Goal: Find specific page/section: Find specific page/section

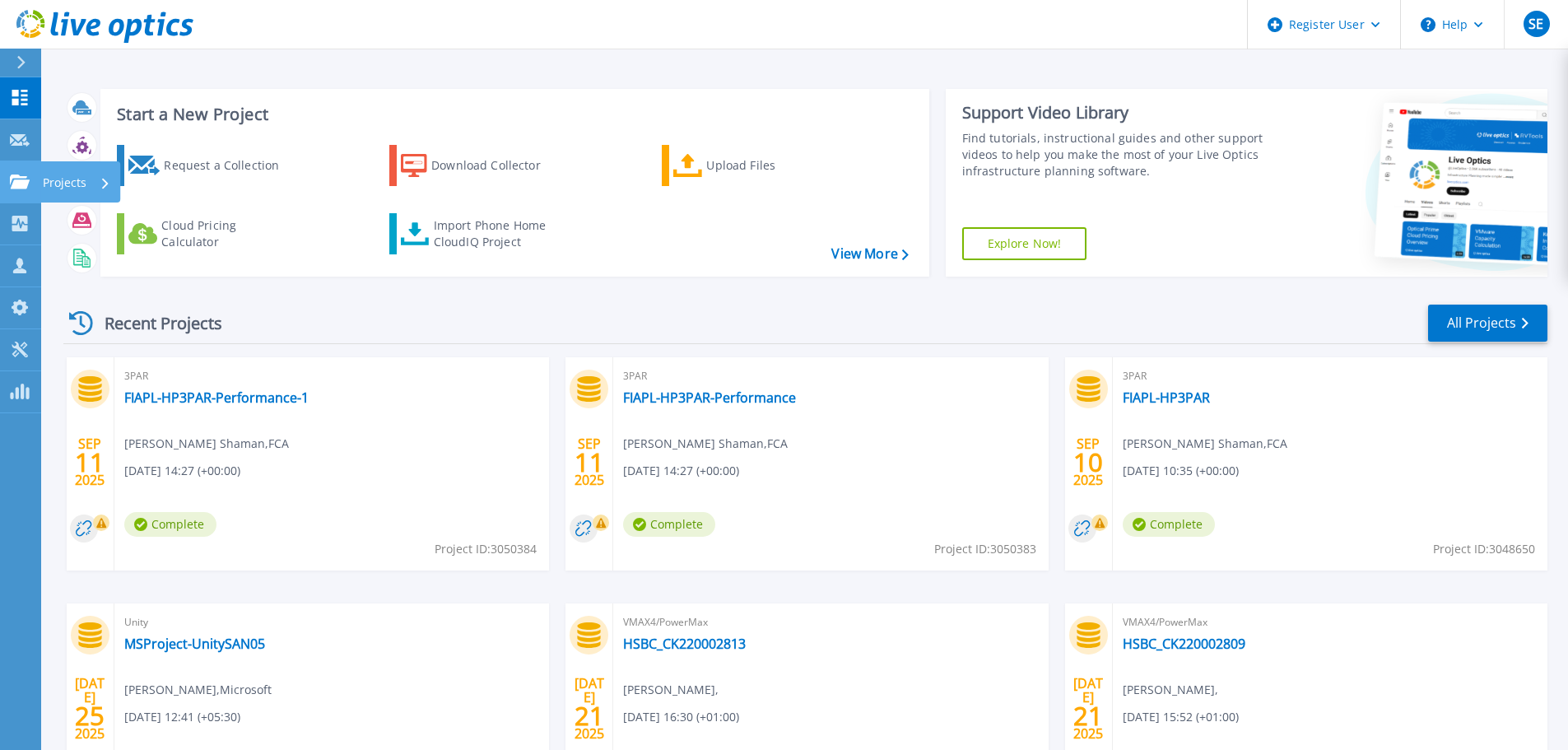
click at [50, 185] on p "Projects" at bounding box center [64, 182] width 43 height 43
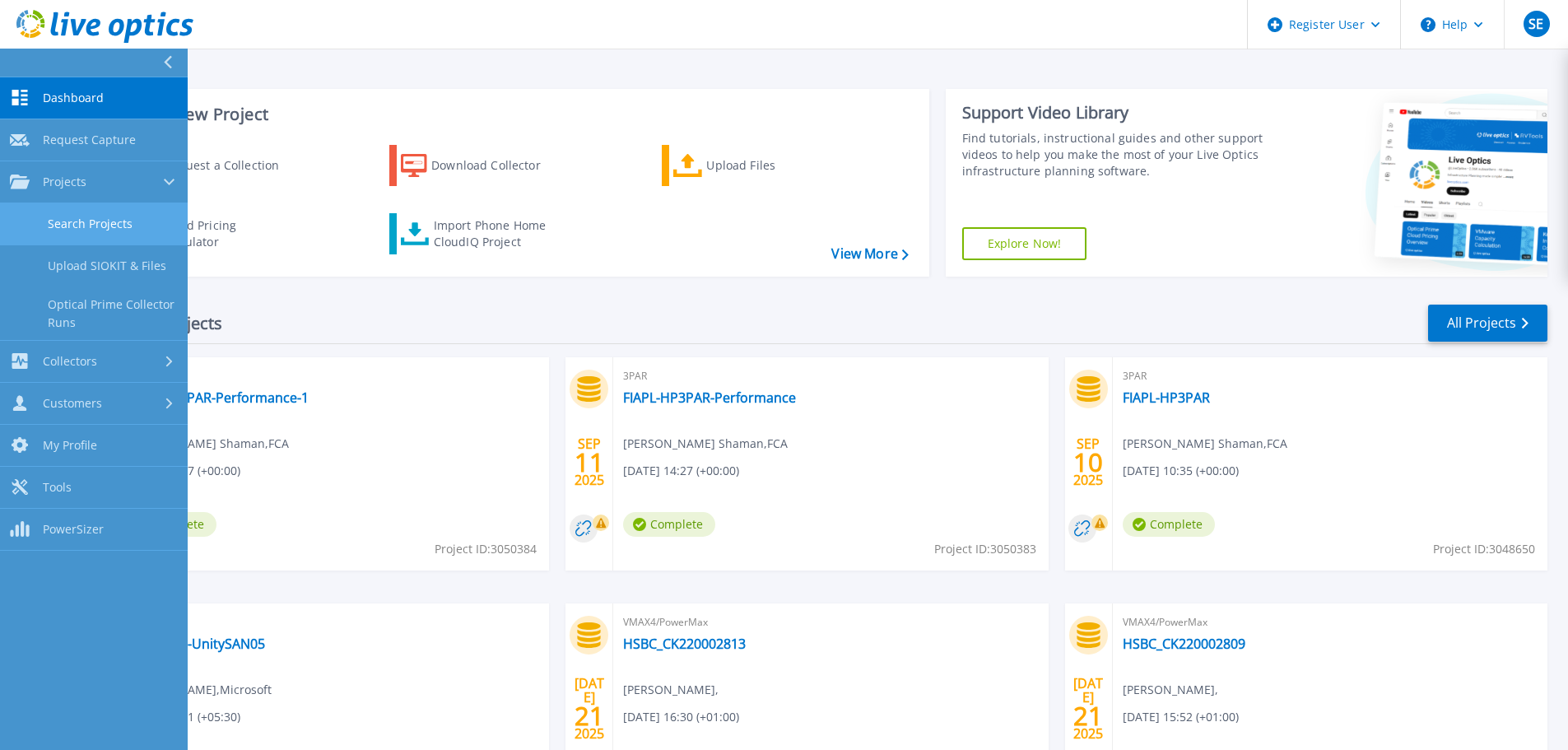
click at [112, 222] on link "Search Projects" at bounding box center [94, 224] width 188 height 42
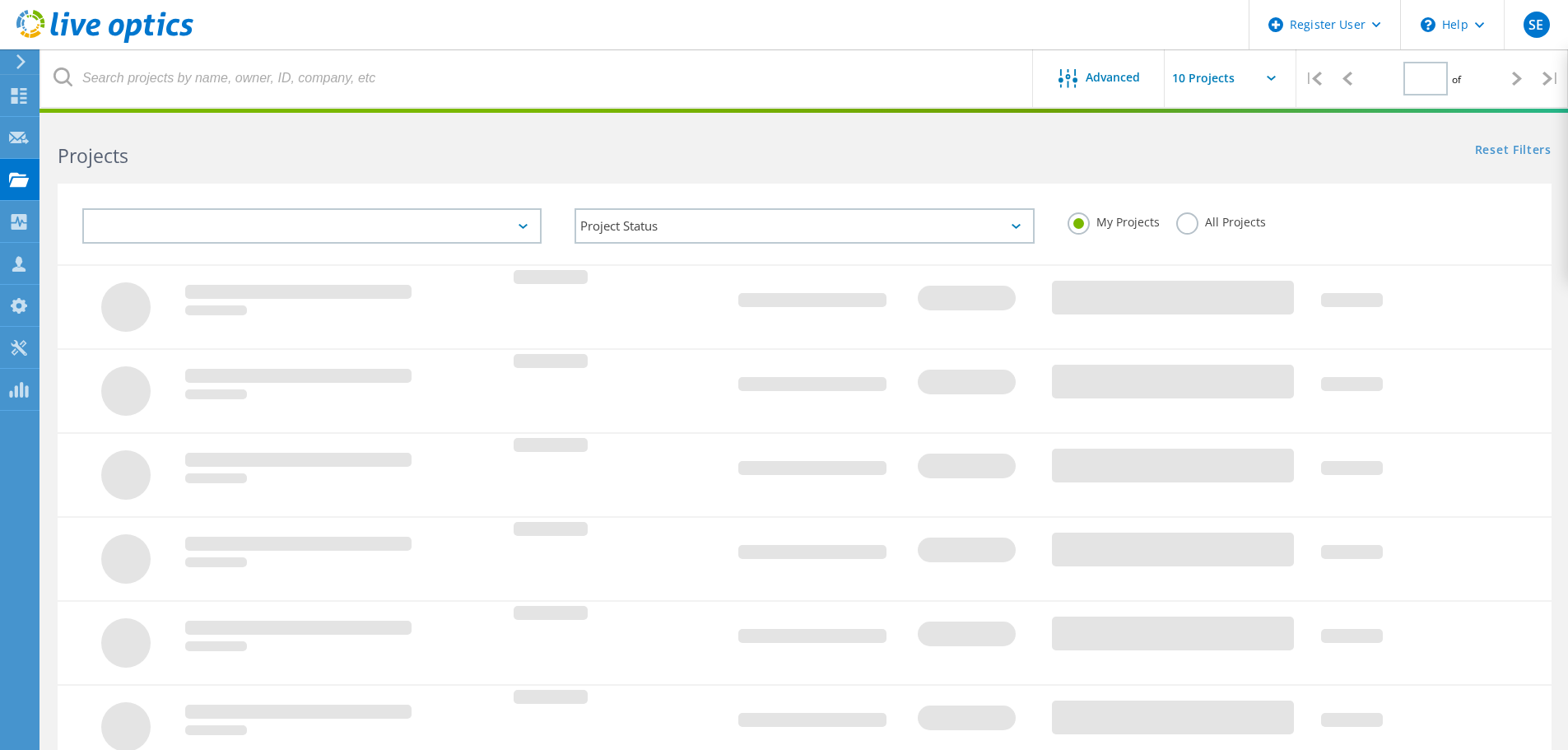
type input "1"
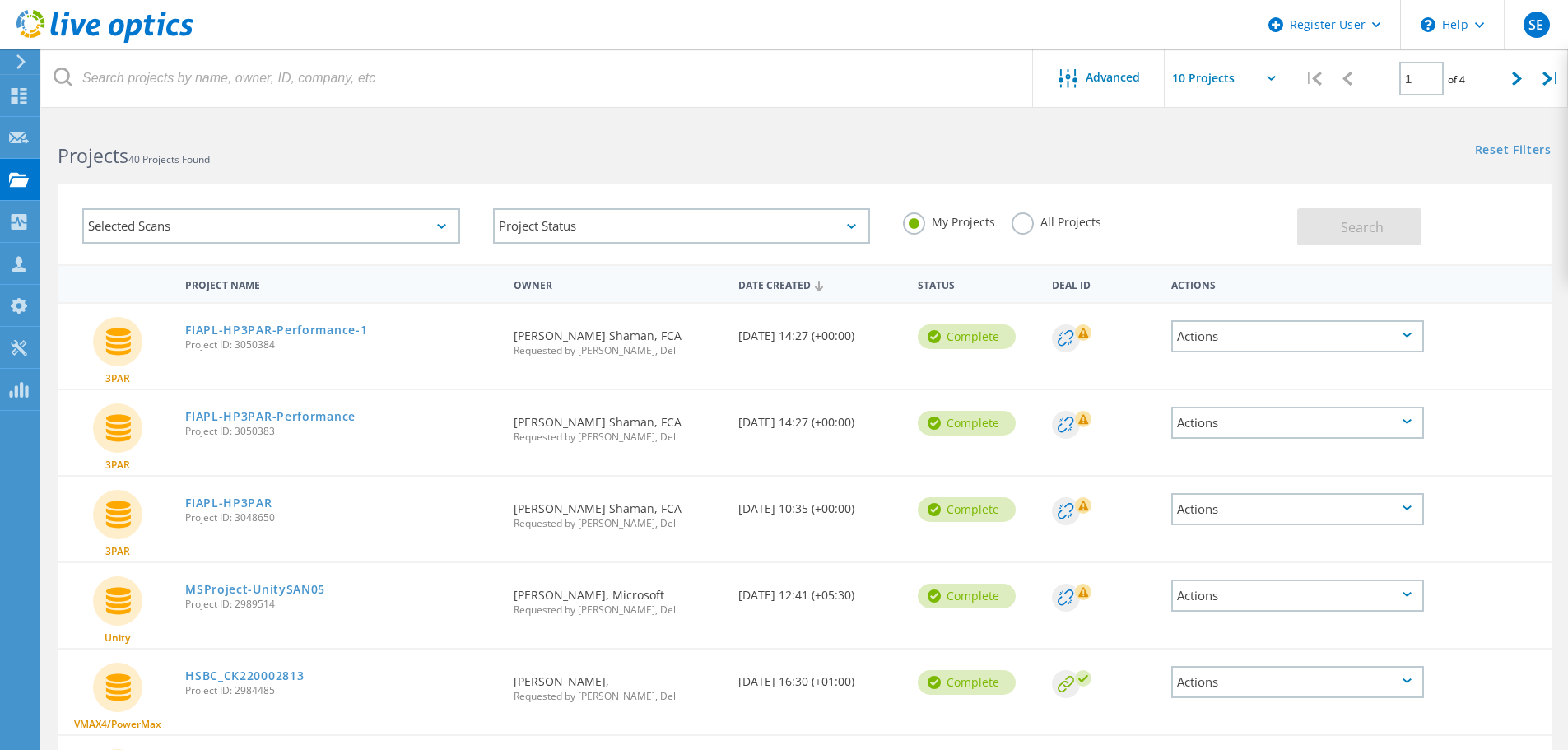
click at [1048, 230] on div "All Projects" at bounding box center [1056, 224] width 90 height 24
click at [1029, 221] on label "All Projects" at bounding box center [1056, 220] width 90 height 16
click at [0, 0] on input "All Projects" at bounding box center [0, 0] width 0 height 0
click at [1390, 221] on button "Search" at bounding box center [1360, 227] width 125 height 37
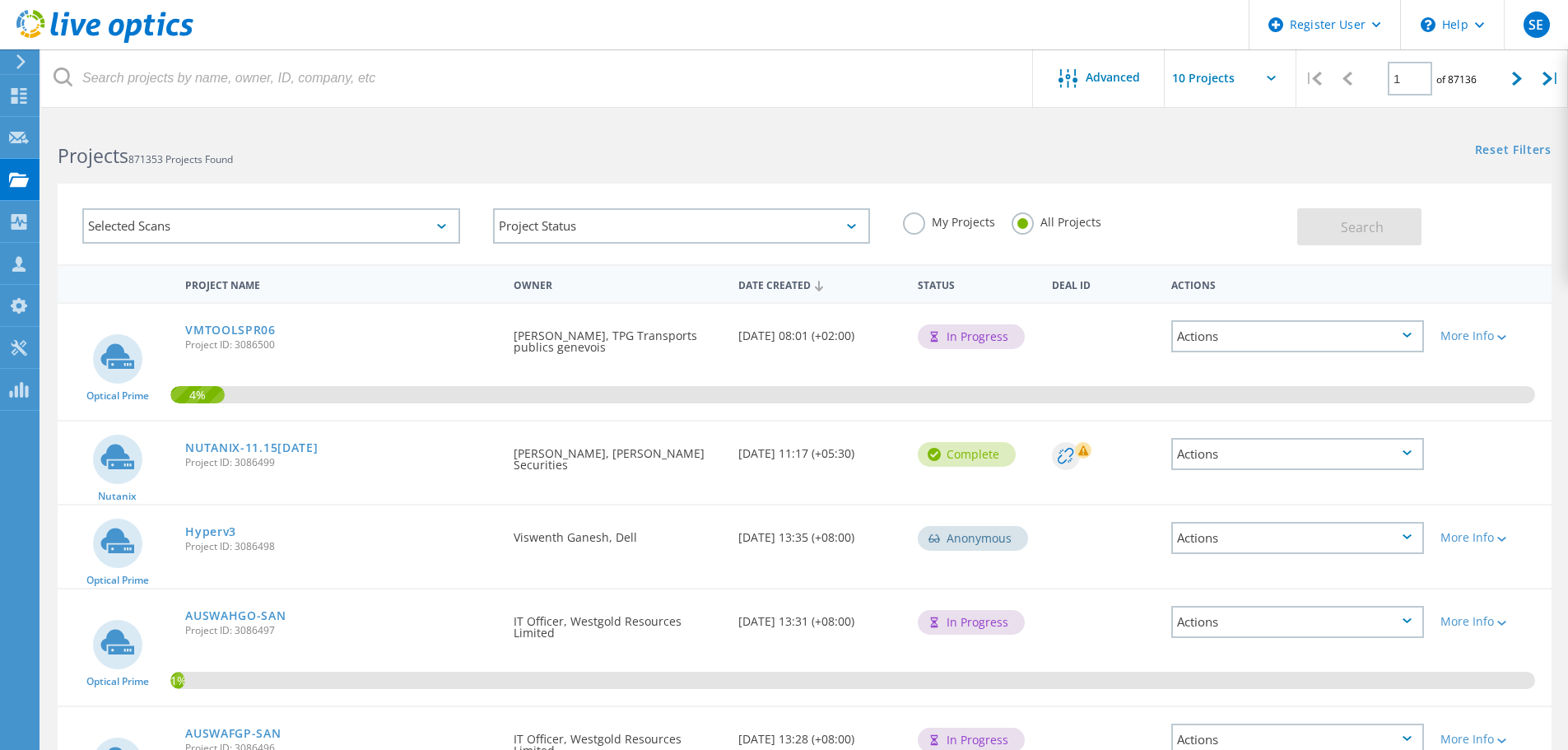
click at [1270, 76] on icon at bounding box center [1271, 77] width 9 height 5
click at [1273, 80] on icon at bounding box center [1271, 77] width 9 height 5
click at [1179, 77] on input "text" at bounding box center [1247, 77] width 164 height 58
click at [1223, 204] on div "Show 40 Projects" at bounding box center [1247, 202] width 163 height 27
type input "Show 40 Projects"
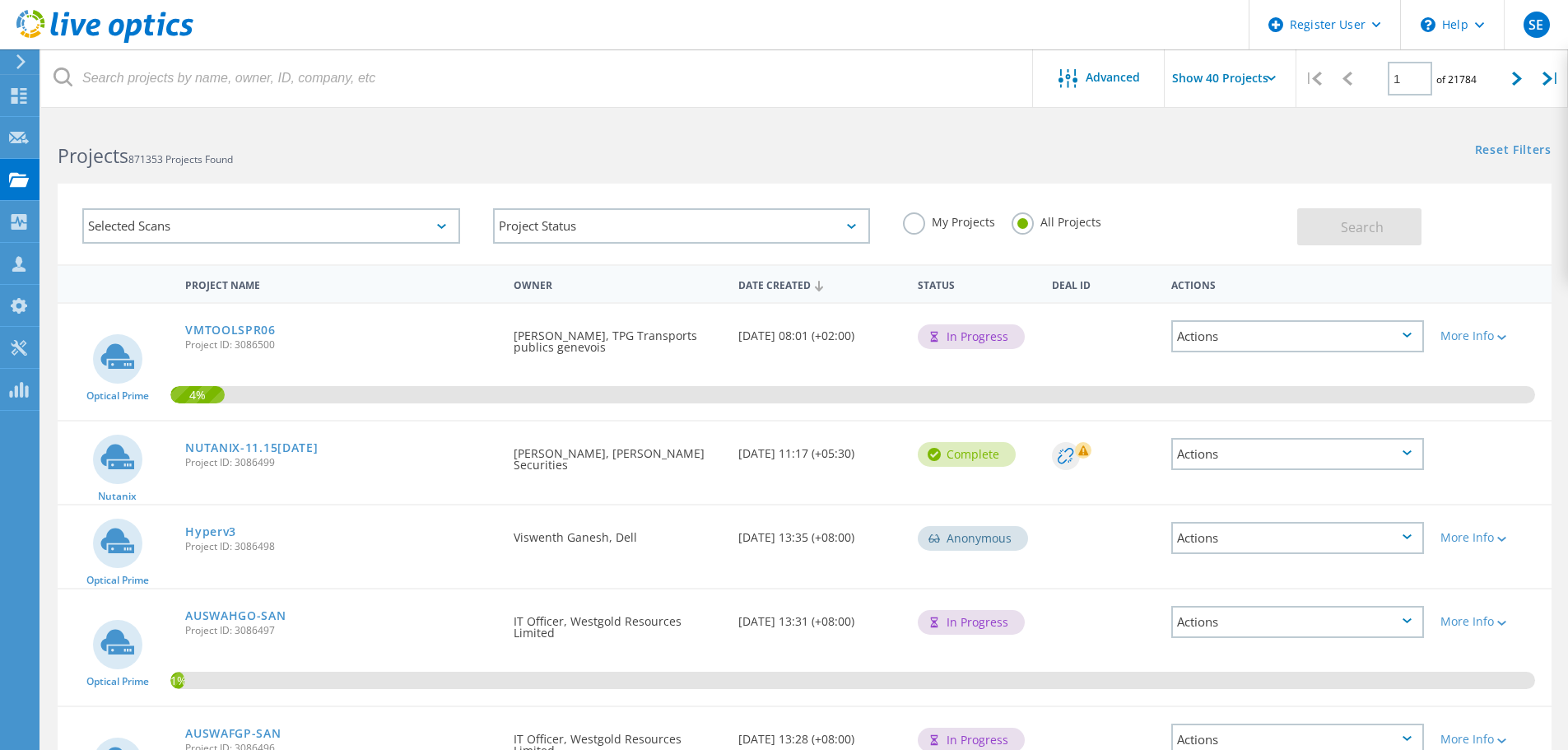
click at [1266, 80] on input "Show 40 Projects" at bounding box center [1247, 77] width 164 height 58
click at [1101, 73] on span "Advanced" at bounding box center [1114, 77] width 55 height 11
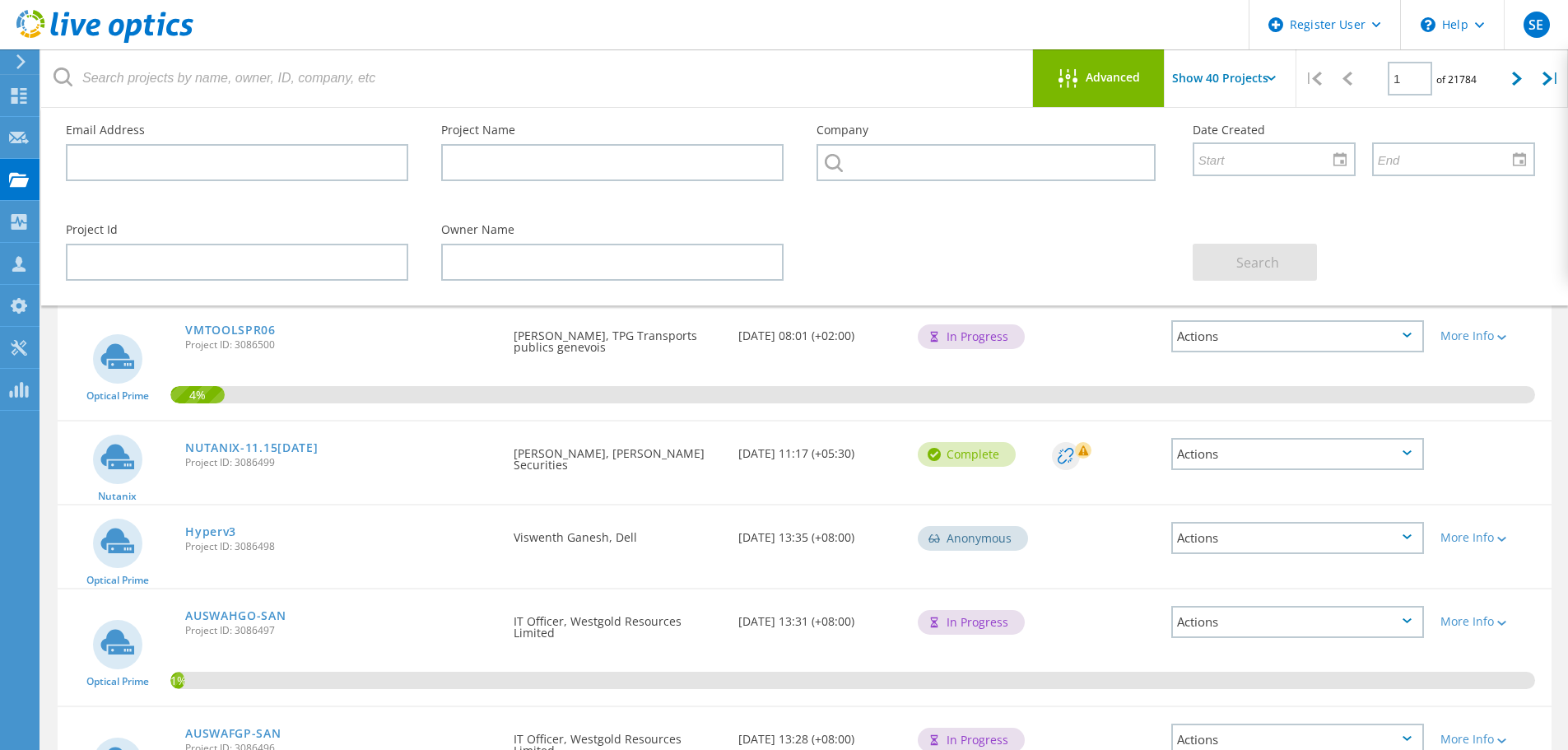
click at [1101, 73] on span "Advanced" at bounding box center [1114, 77] width 55 height 11
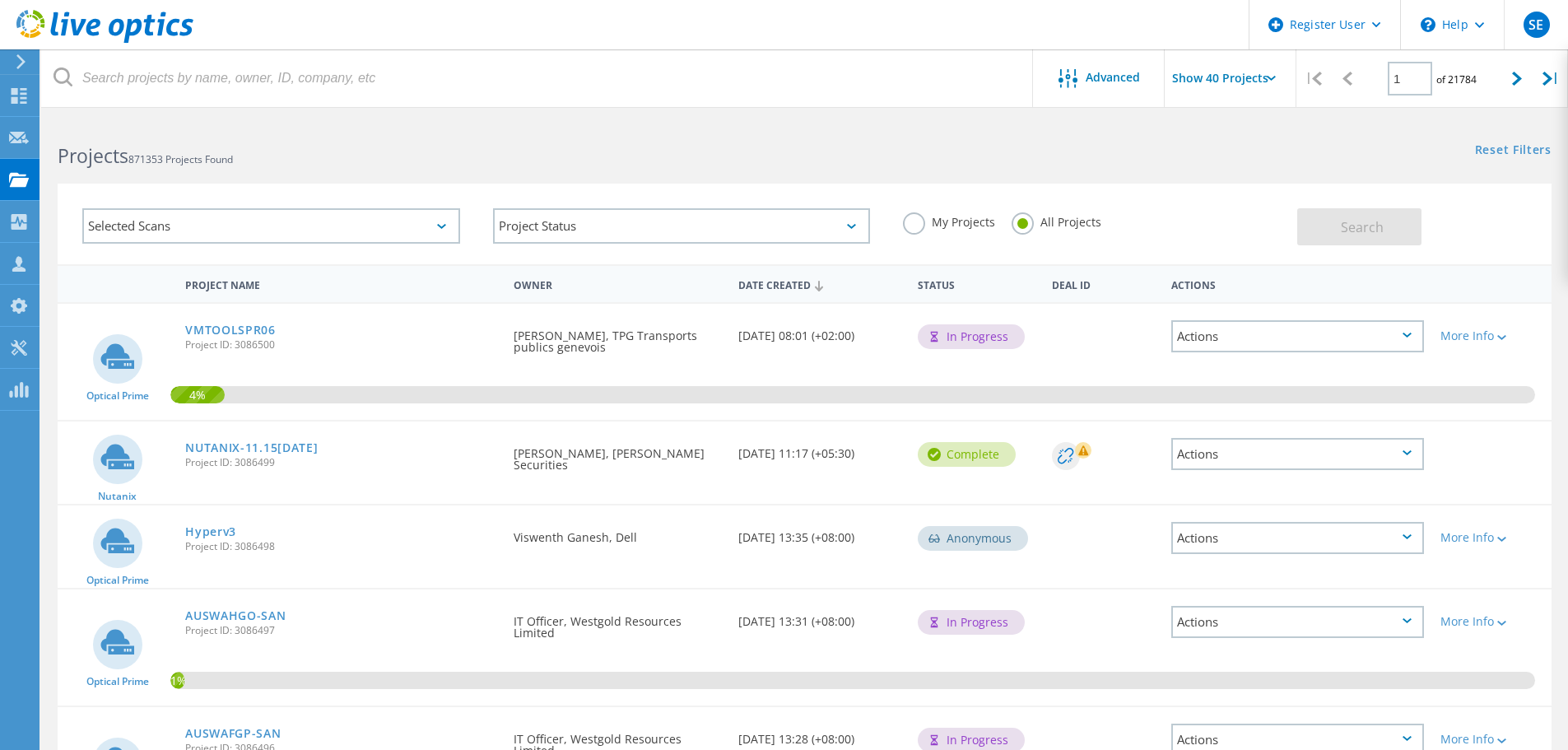
click at [966, 223] on label "My Projects" at bounding box center [949, 220] width 93 height 16
click at [0, 0] on input "My Projects" at bounding box center [0, 0] width 0 height 0
click at [1367, 222] on span "Search" at bounding box center [1362, 227] width 43 height 18
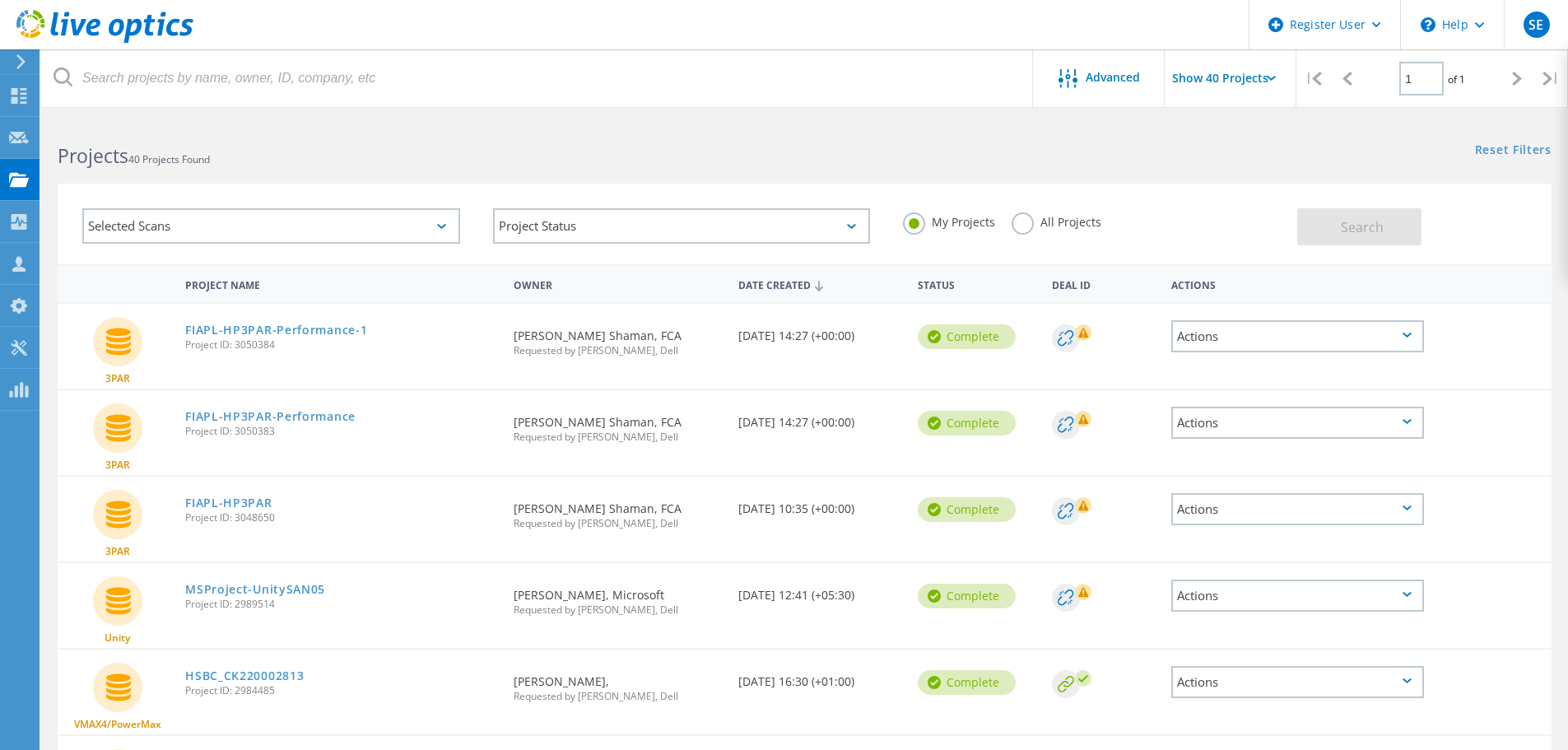
click at [210, 226] on div "Selected Scans" at bounding box center [271, 226] width 378 height 35
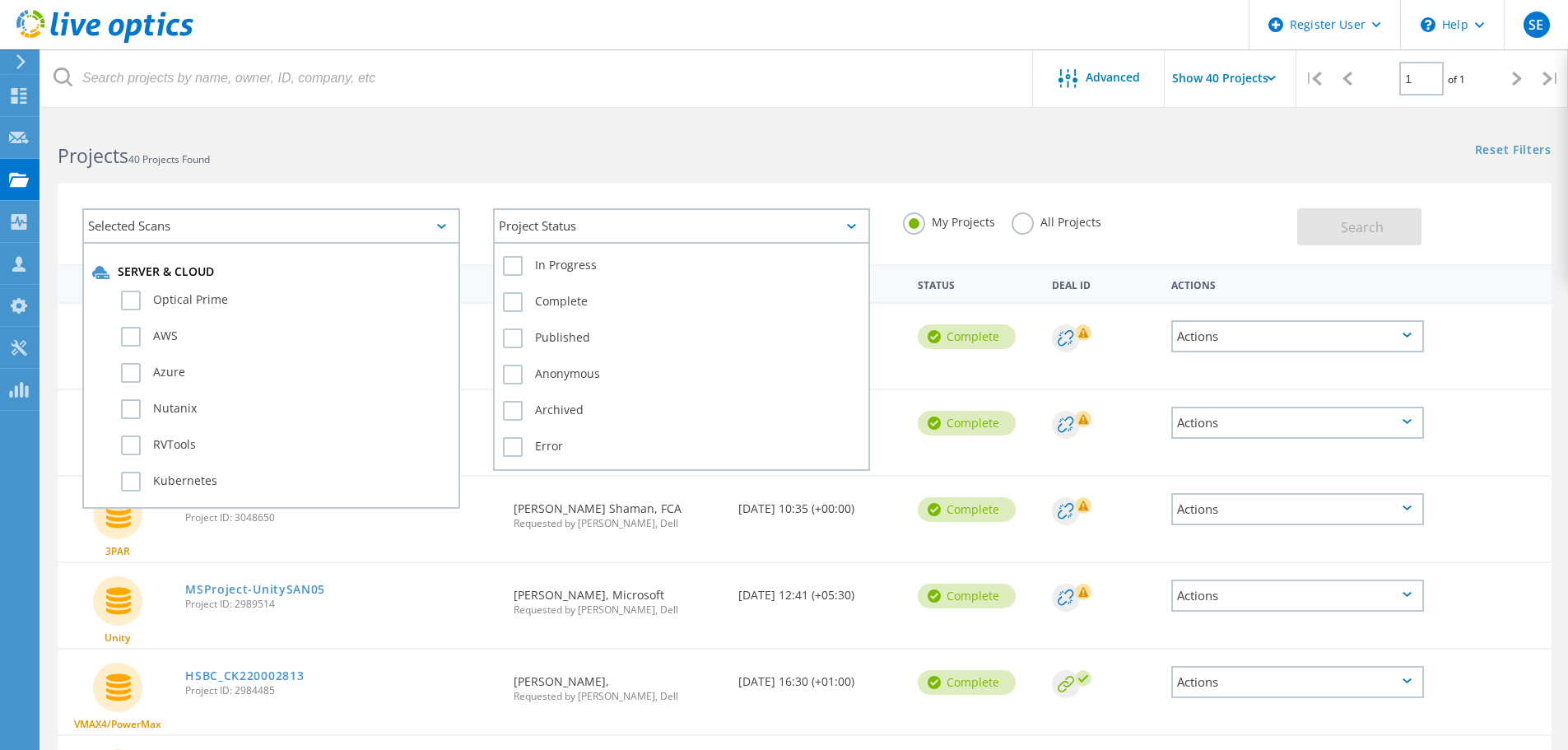
click at [561, 235] on div "Project Status" at bounding box center [682, 226] width 378 height 35
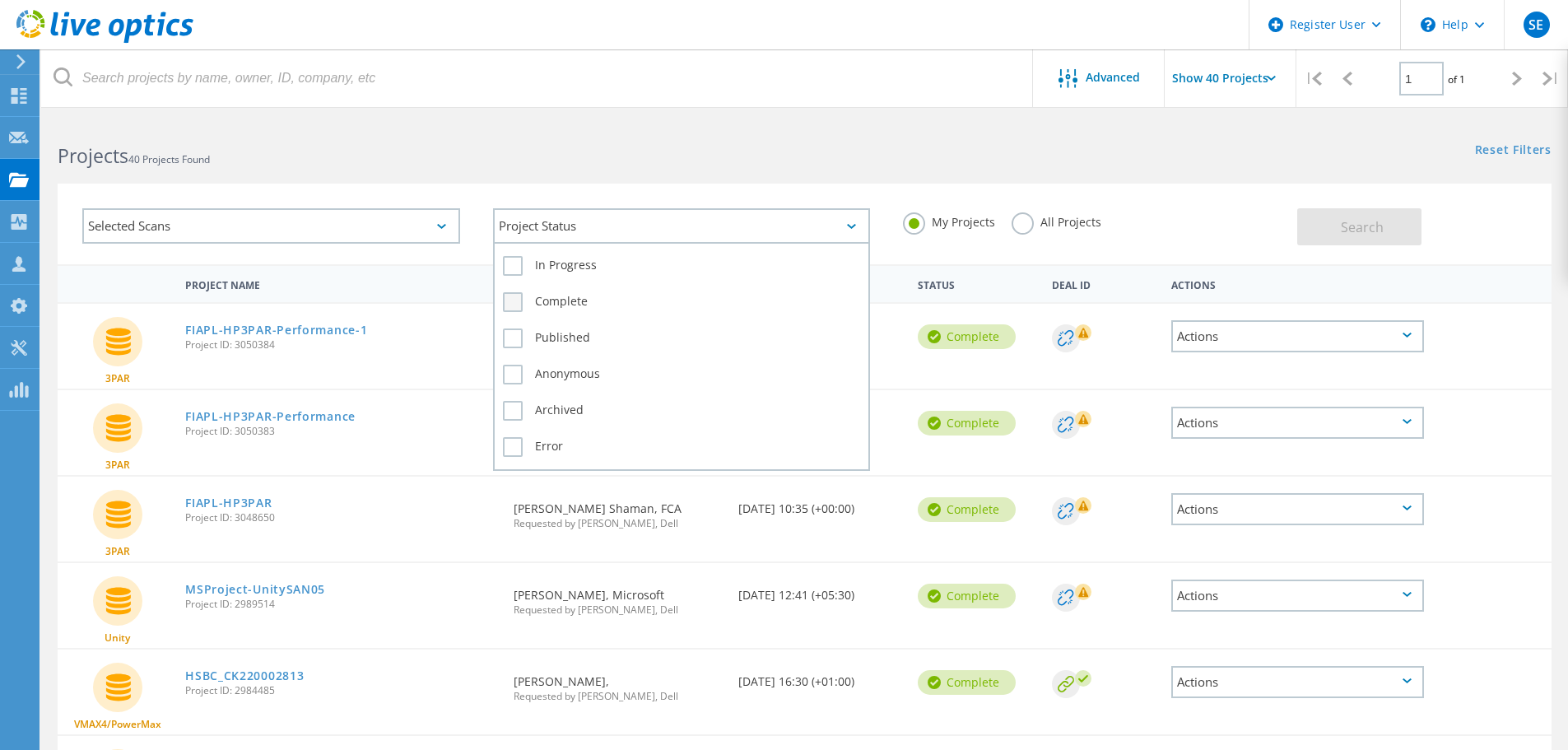
click at [517, 302] on label "Complete" at bounding box center [682, 301] width 358 height 20
click at [0, 0] on input "Complete" at bounding box center [0, 0] width 0 height 0
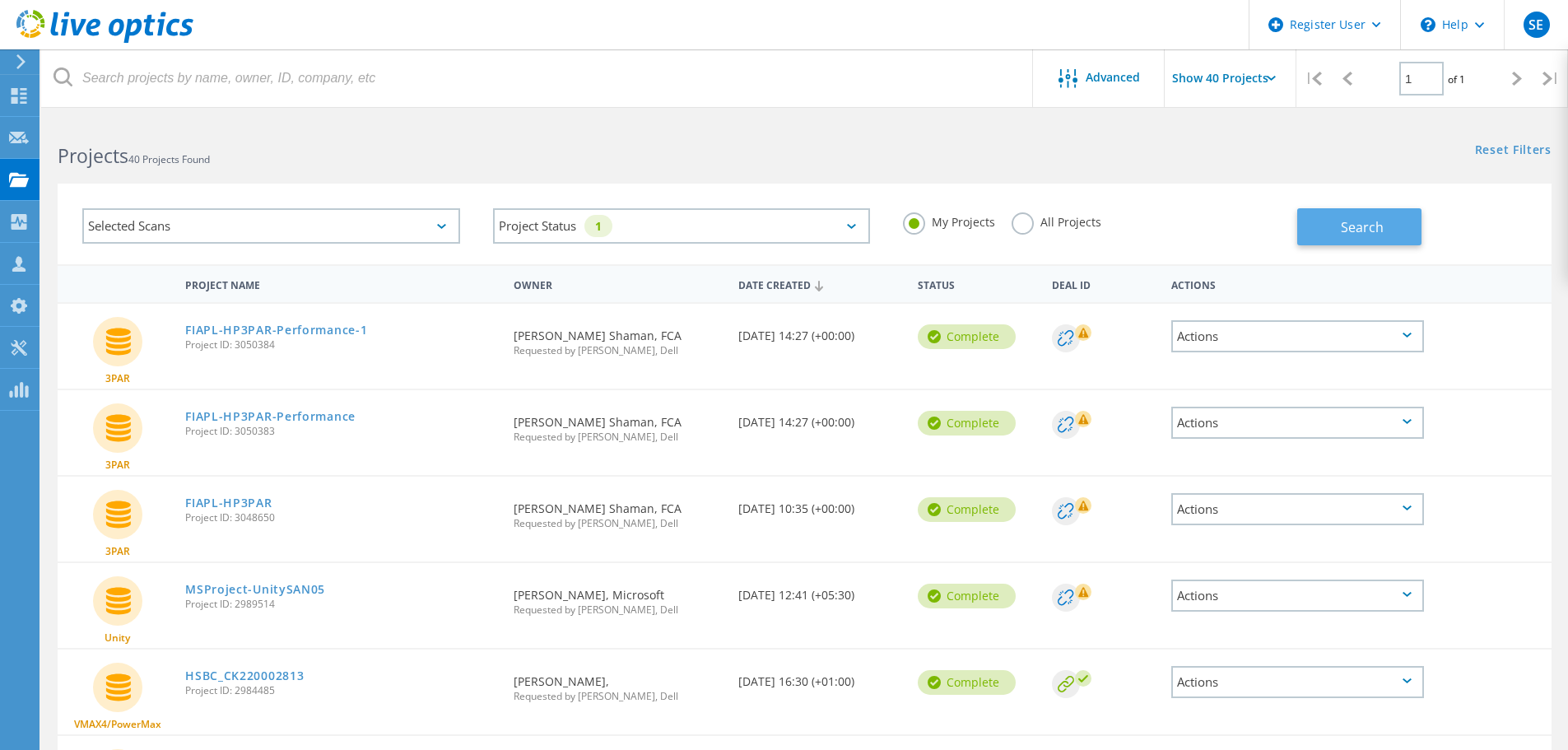
click at [1344, 227] on span "Search" at bounding box center [1362, 227] width 43 height 18
click at [87, 95] on div "Dashboard" at bounding box center [77, 95] width 60 height 11
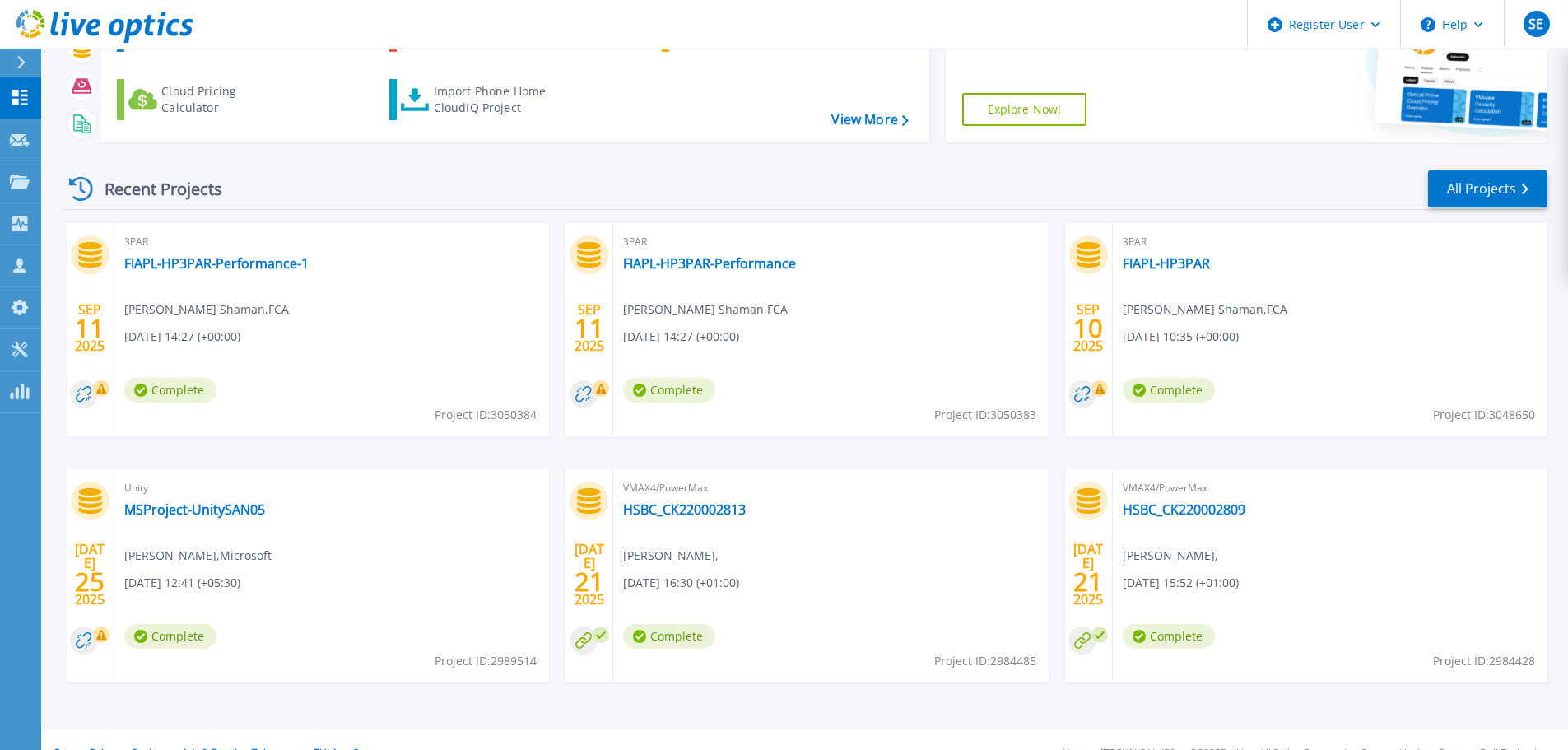
scroll to position [162, 0]
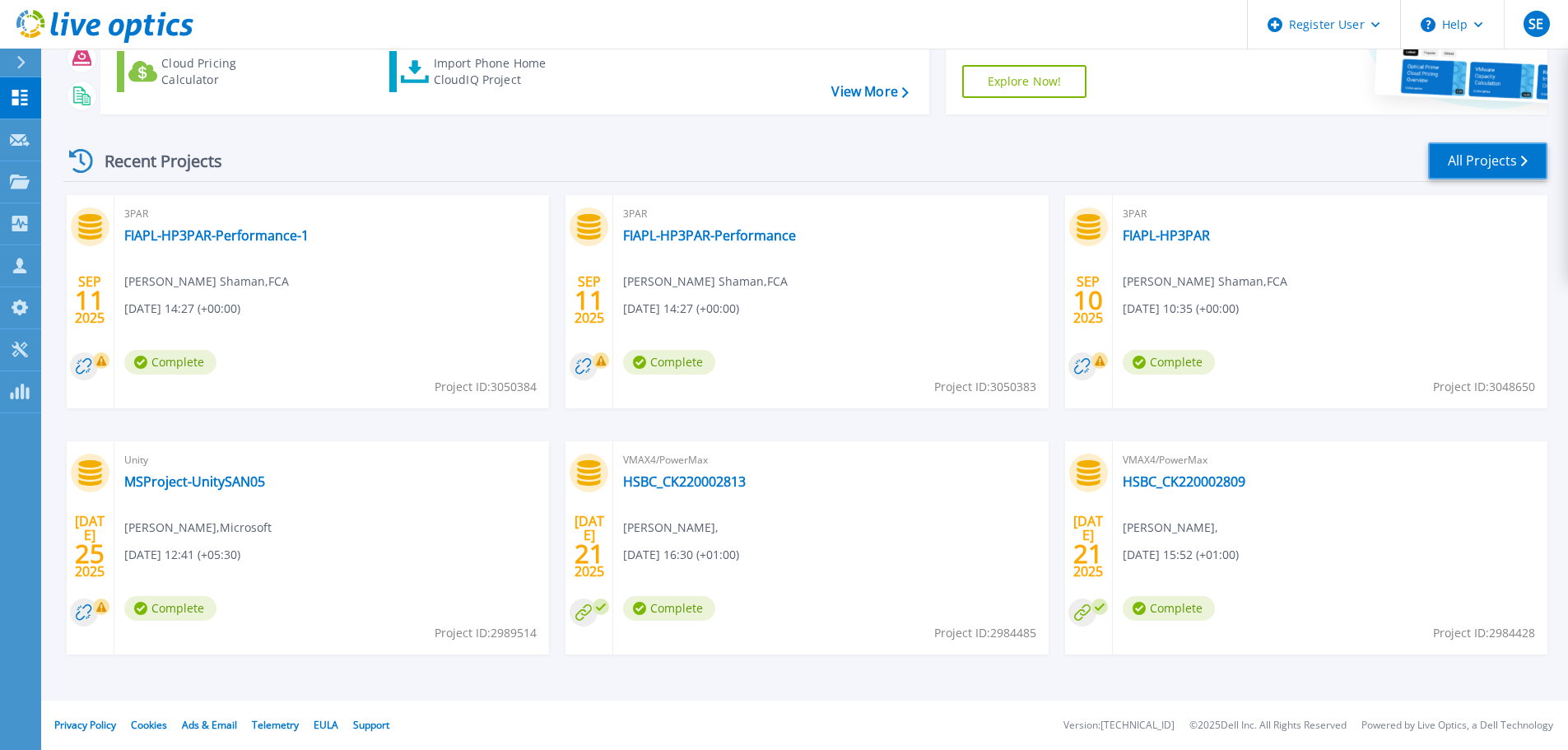
click at [1476, 166] on link "All Projects" at bounding box center [1488, 161] width 119 height 37
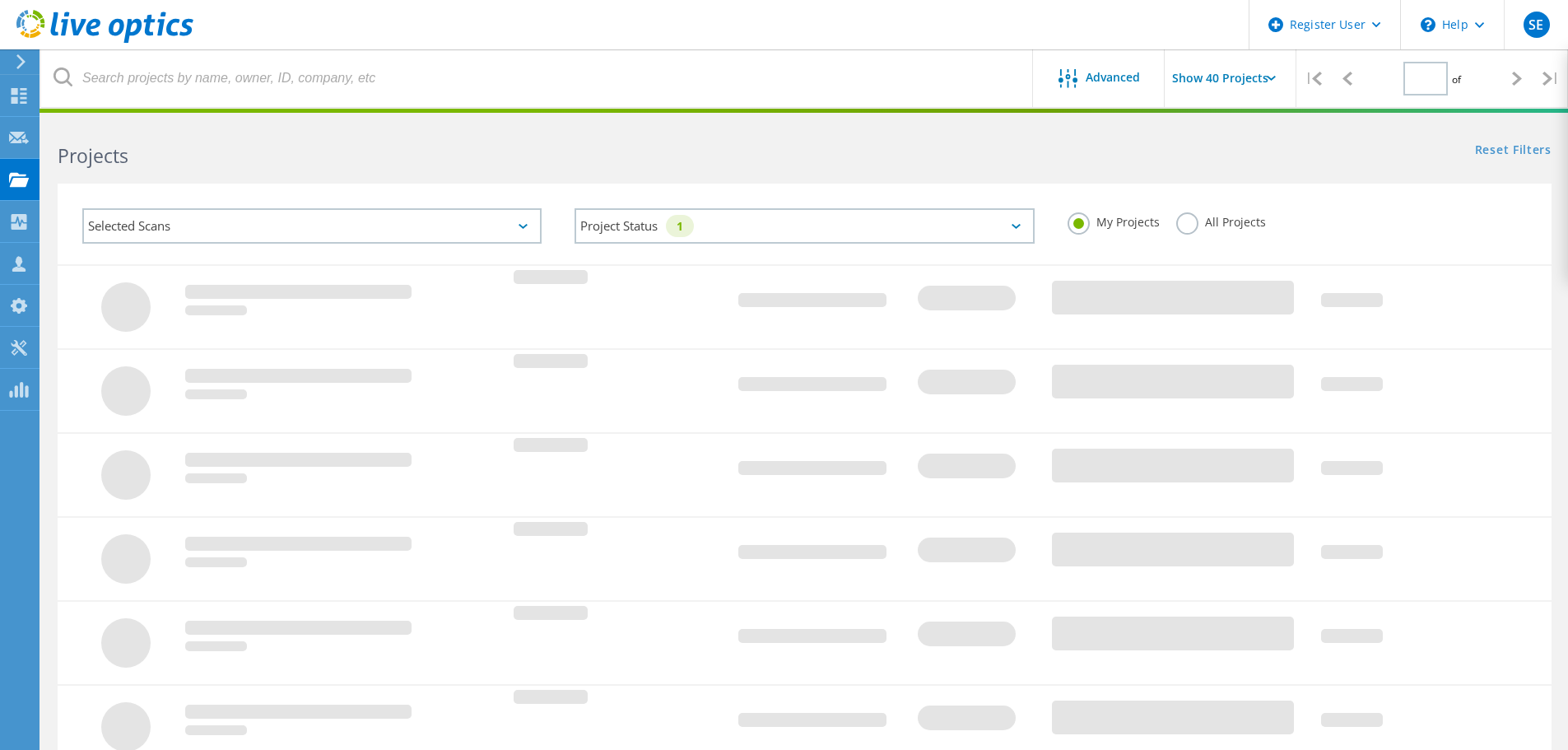
type input "1"
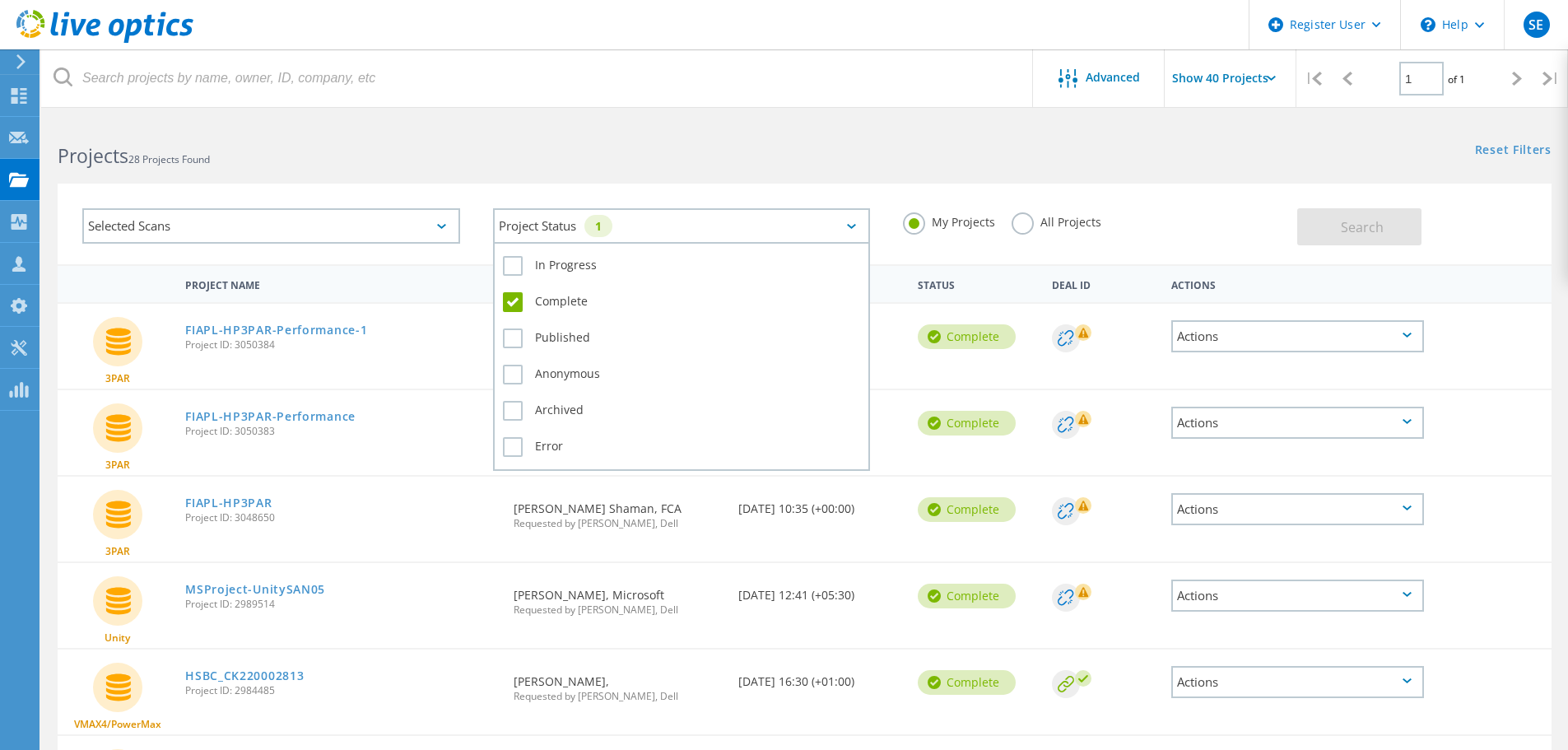
click at [856, 225] on icon at bounding box center [852, 226] width 9 height 5
click at [543, 262] on label "In Progress" at bounding box center [682, 265] width 358 height 20
click at [0, 0] on input "In Progress" at bounding box center [0, 0] width 0 height 0
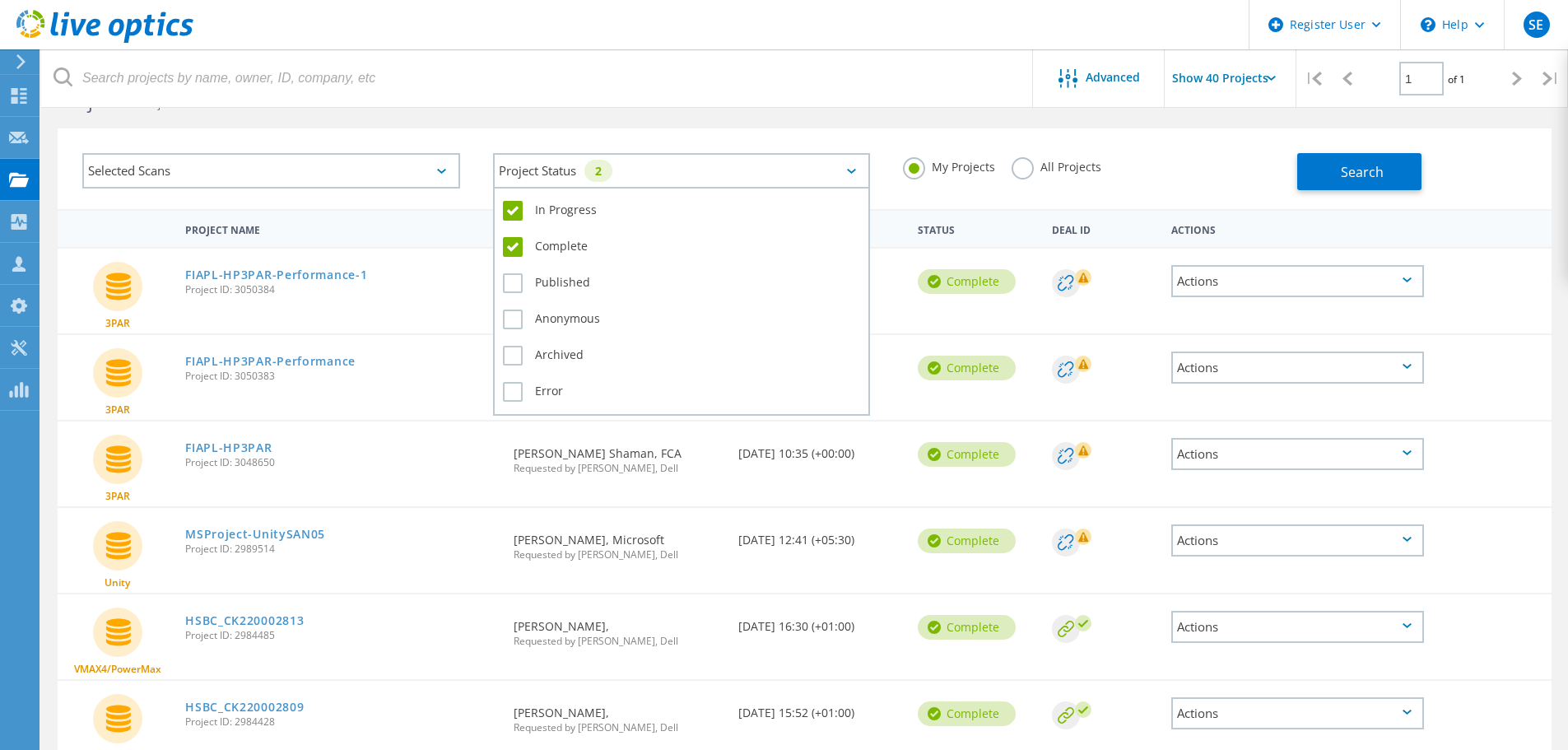
scroll to position [82, 0]
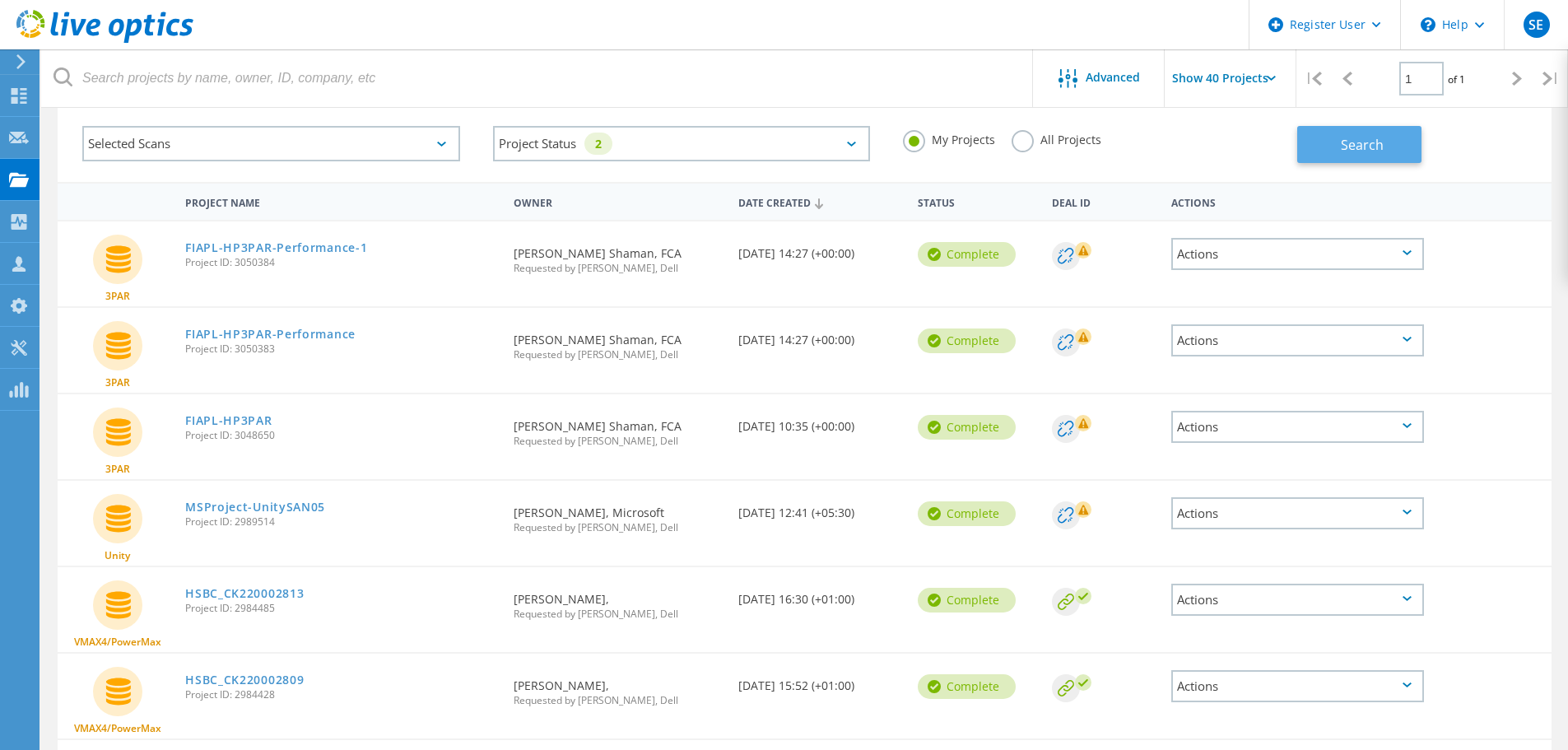
click at [1358, 140] on span "Search" at bounding box center [1362, 145] width 43 height 18
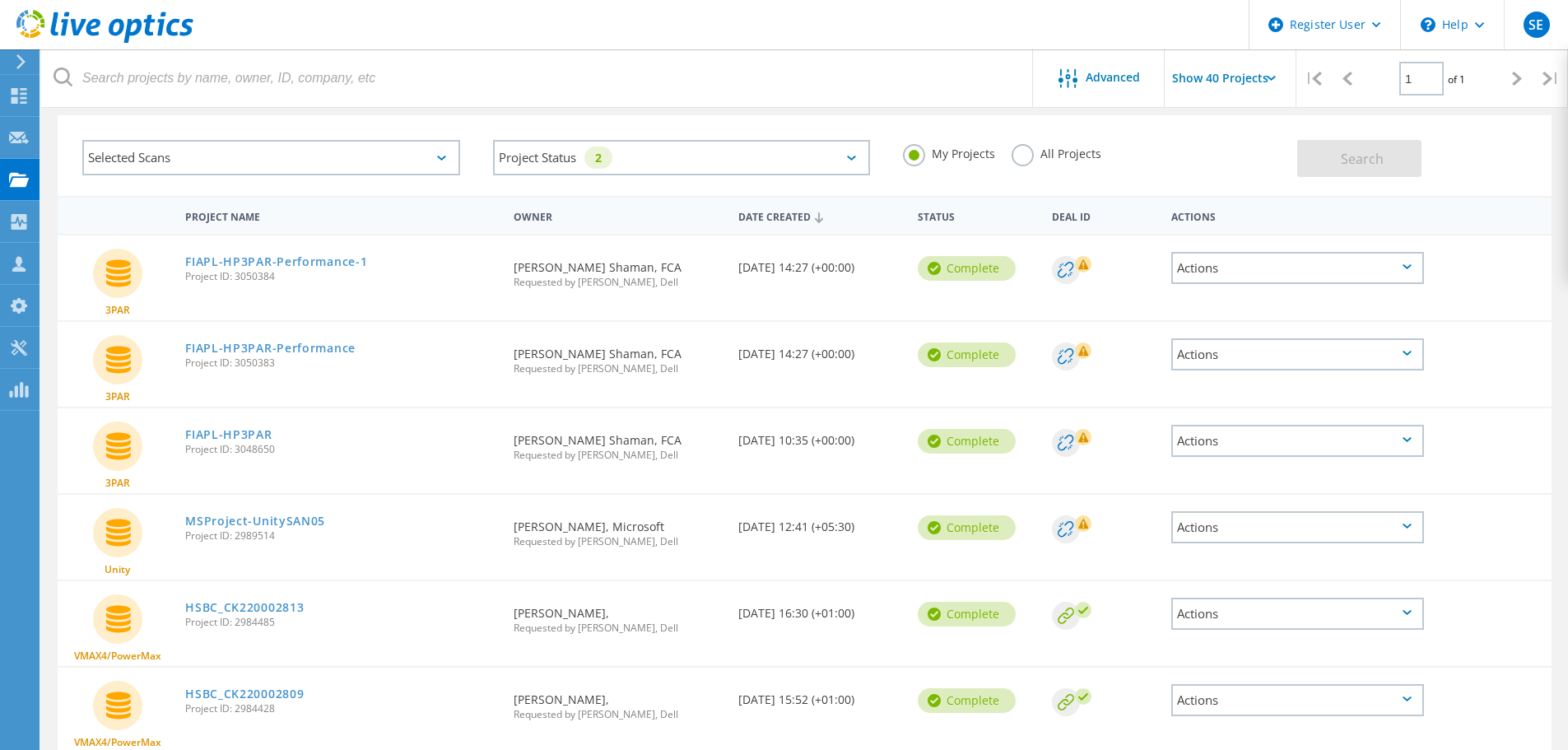
scroll to position [0, 0]
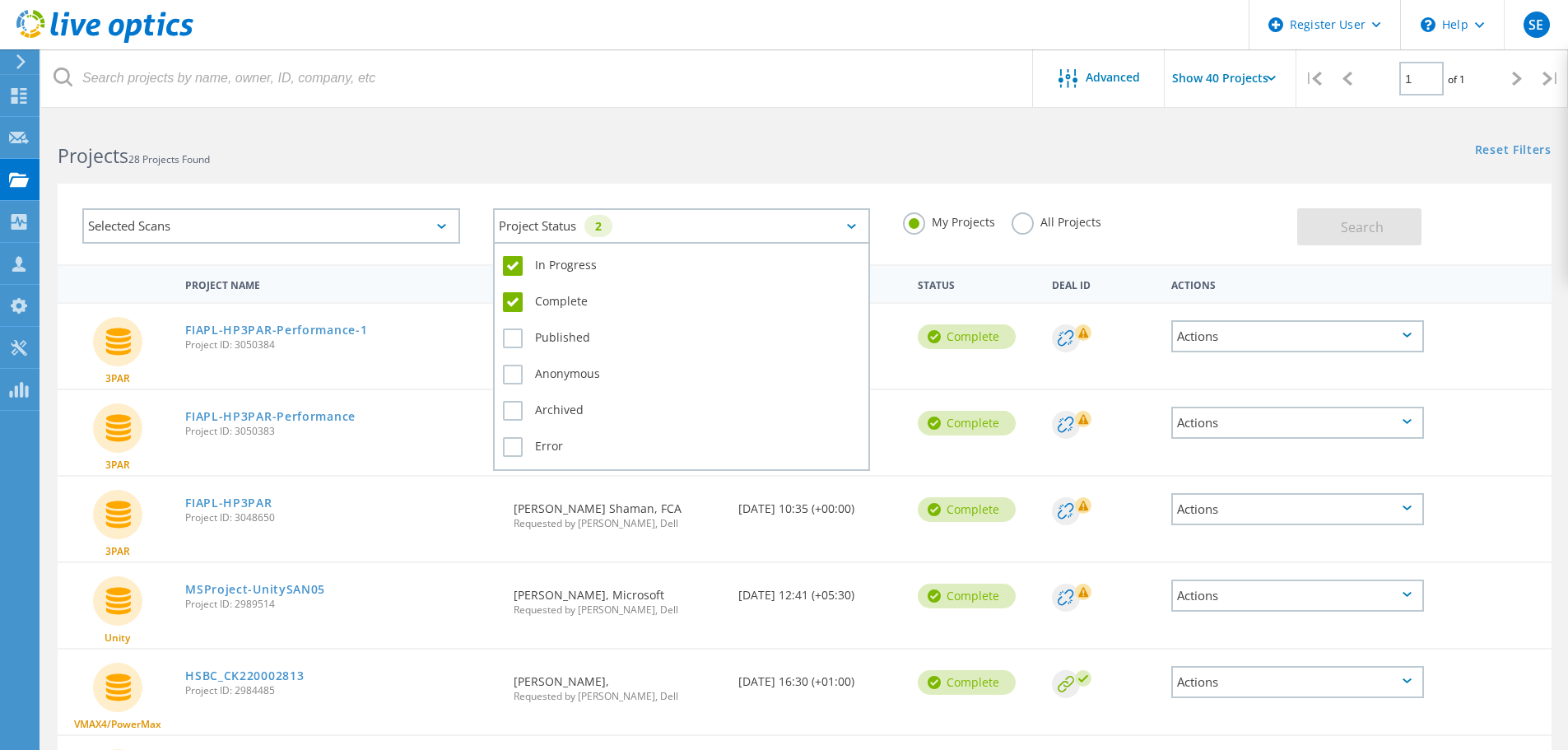
click at [831, 229] on div "Project Status 2" at bounding box center [682, 226] width 378 height 35
click at [518, 298] on label "Complete" at bounding box center [682, 301] width 358 height 20
click at [0, 0] on input "Complete" at bounding box center [0, 0] width 0 height 0
click at [514, 265] on label "In Progress" at bounding box center [682, 265] width 358 height 20
click at [0, 0] on input "In Progress" at bounding box center [0, 0] width 0 height 0
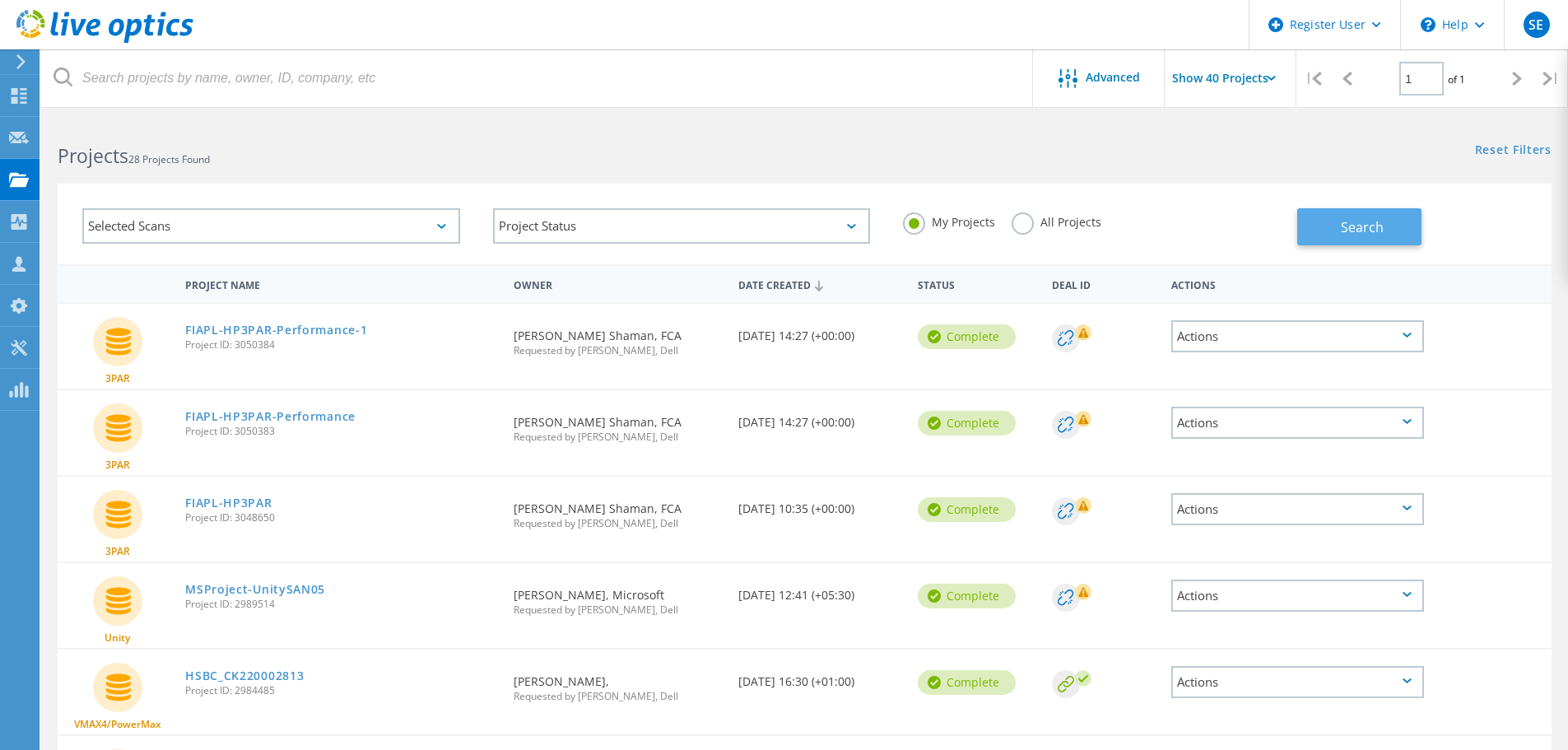
click at [1347, 230] on span "Search" at bounding box center [1362, 227] width 43 height 18
click at [1096, 77] on span "Advanced" at bounding box center [1114, 77] width 55 height 11
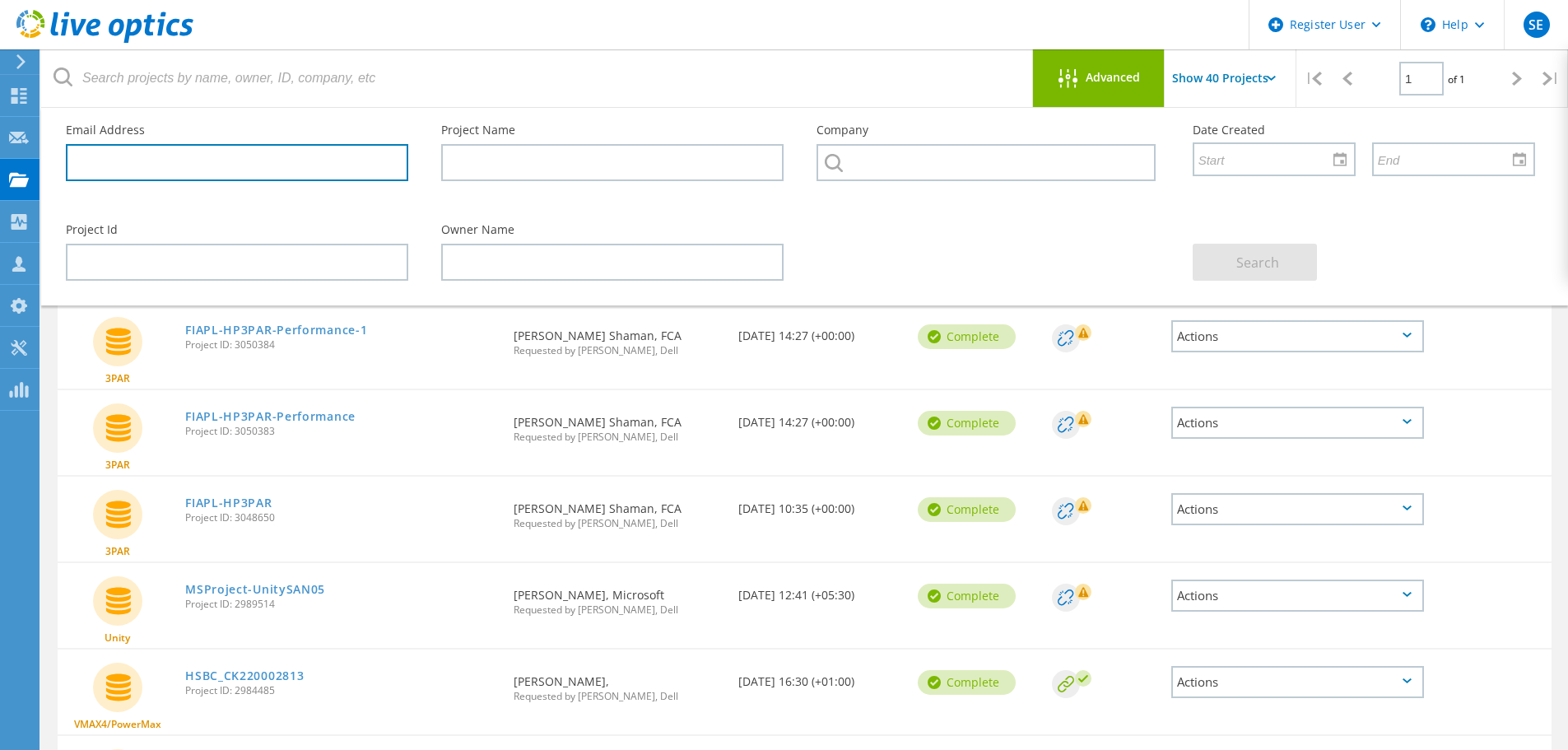
click at [214, 155] on input "text" at bounding box center [237, 162] width 343 height 37
type input "abhijit"
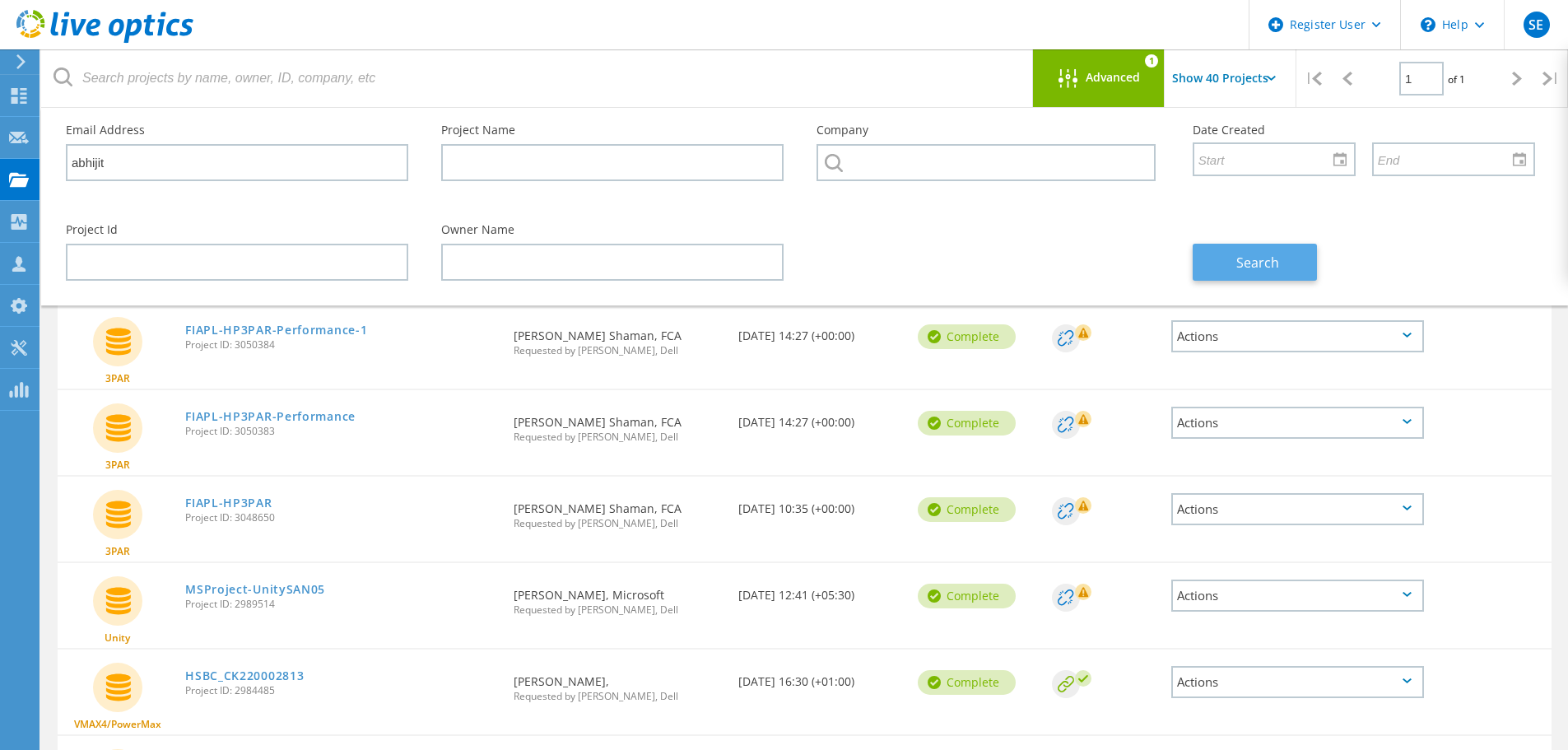
click at [1273, 257] on span "Search" at bounding box center [1257, 262] width 43 height 18
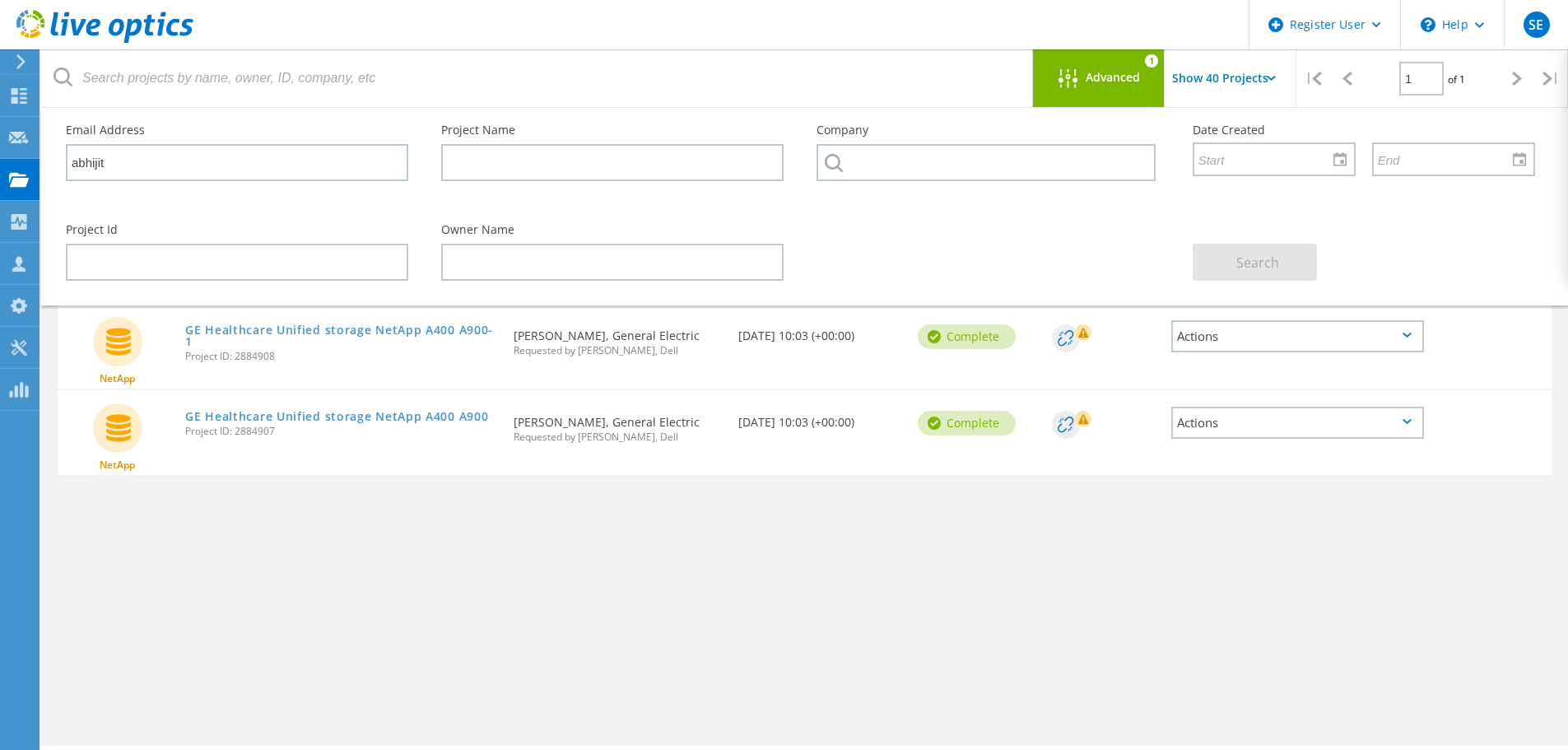
click at [630, 551] on div "Project Name Owner Date Created Status Deal Id Actions NetApp GE Healthcare Uni…" at bounding box center [805, 478] width 1494 height 428
click at [471, 325] on link "GE Healthcare Unified storage NetApp A400 A900-1" at bounding box center [341, 335] width 312 height 23
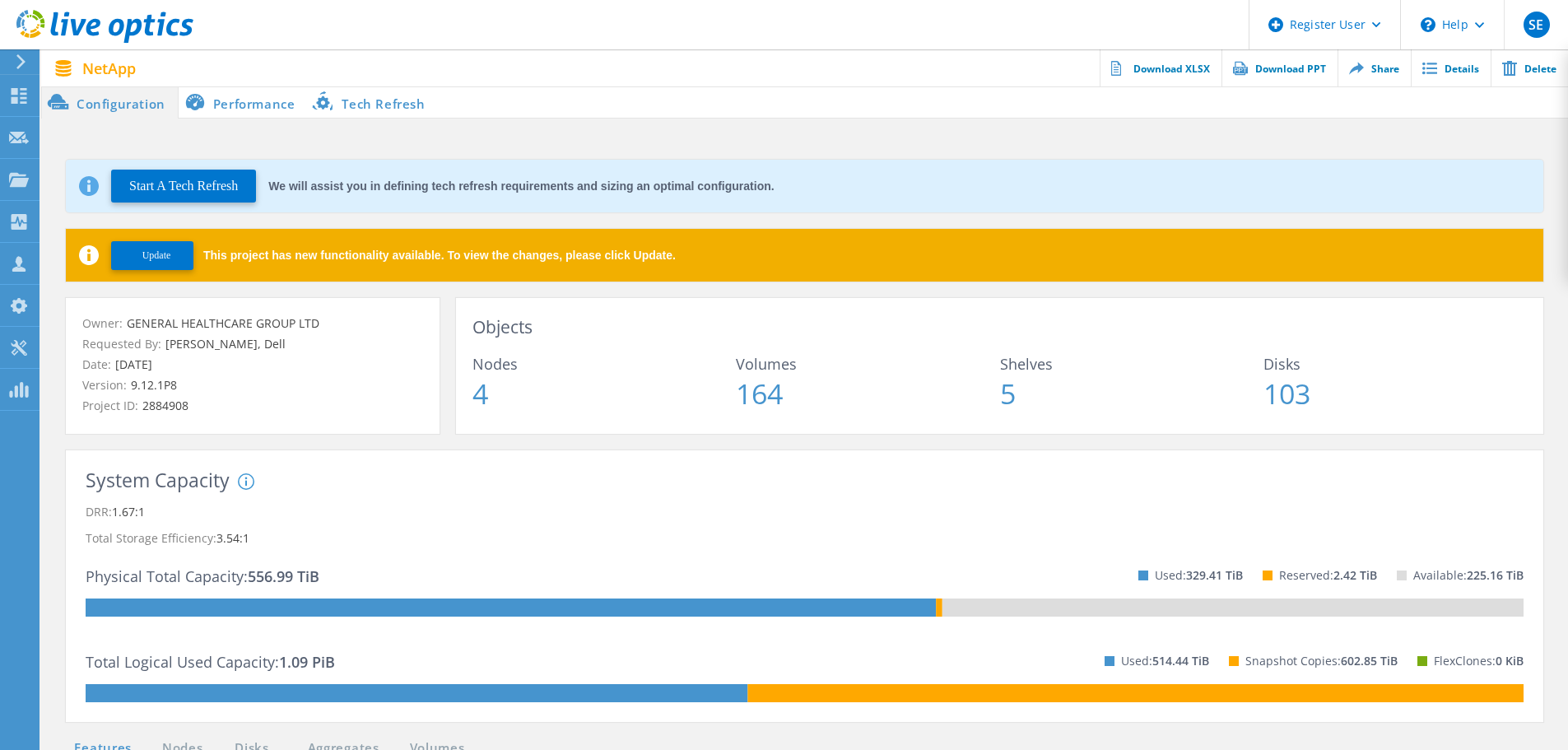
click at [162, 256] on span "Update" at bounding box center [157, 255] width 29 height 12
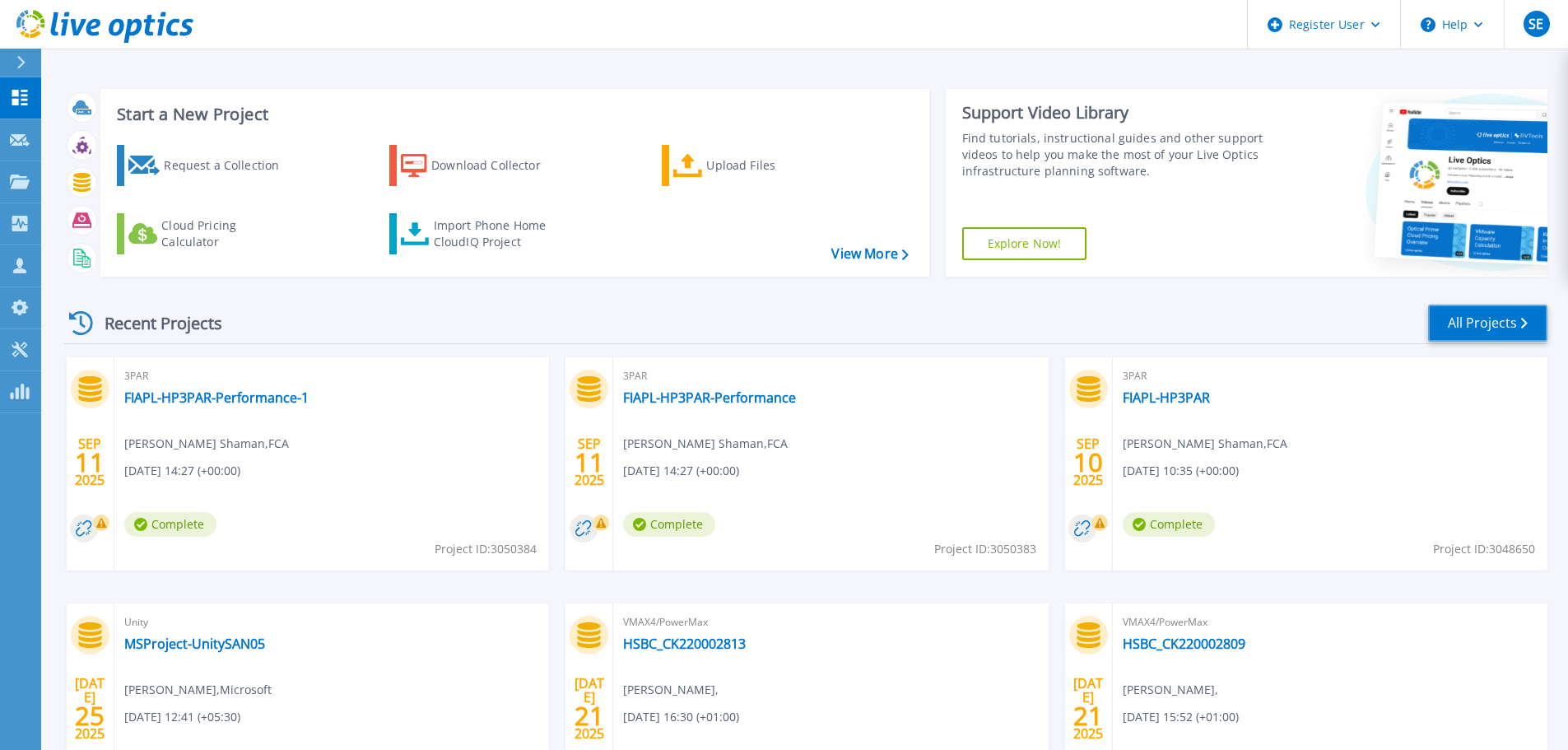
click at [1522, 308] on link "All Projects" at bounding box center [1488, 322] width 119 height 37
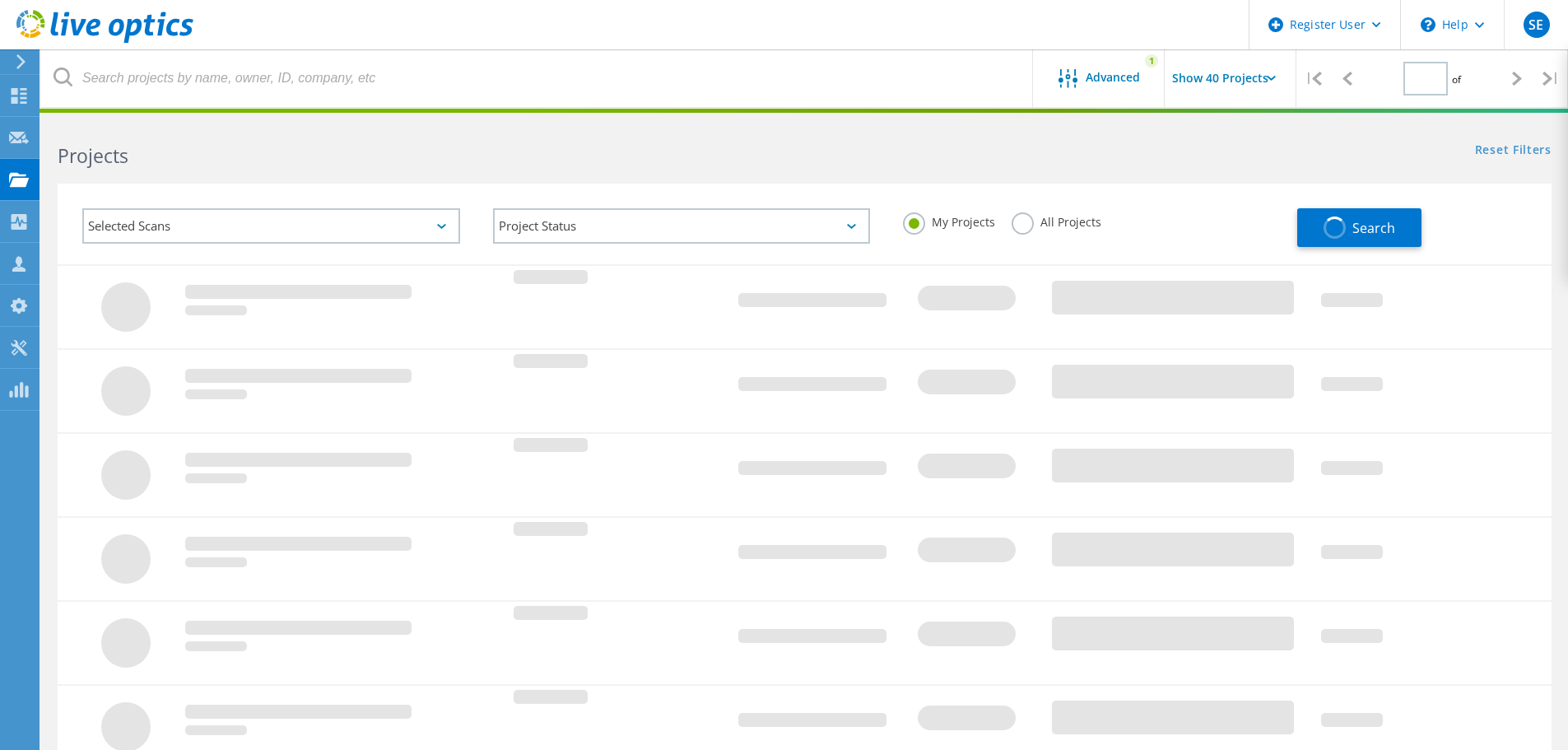
type input "1"
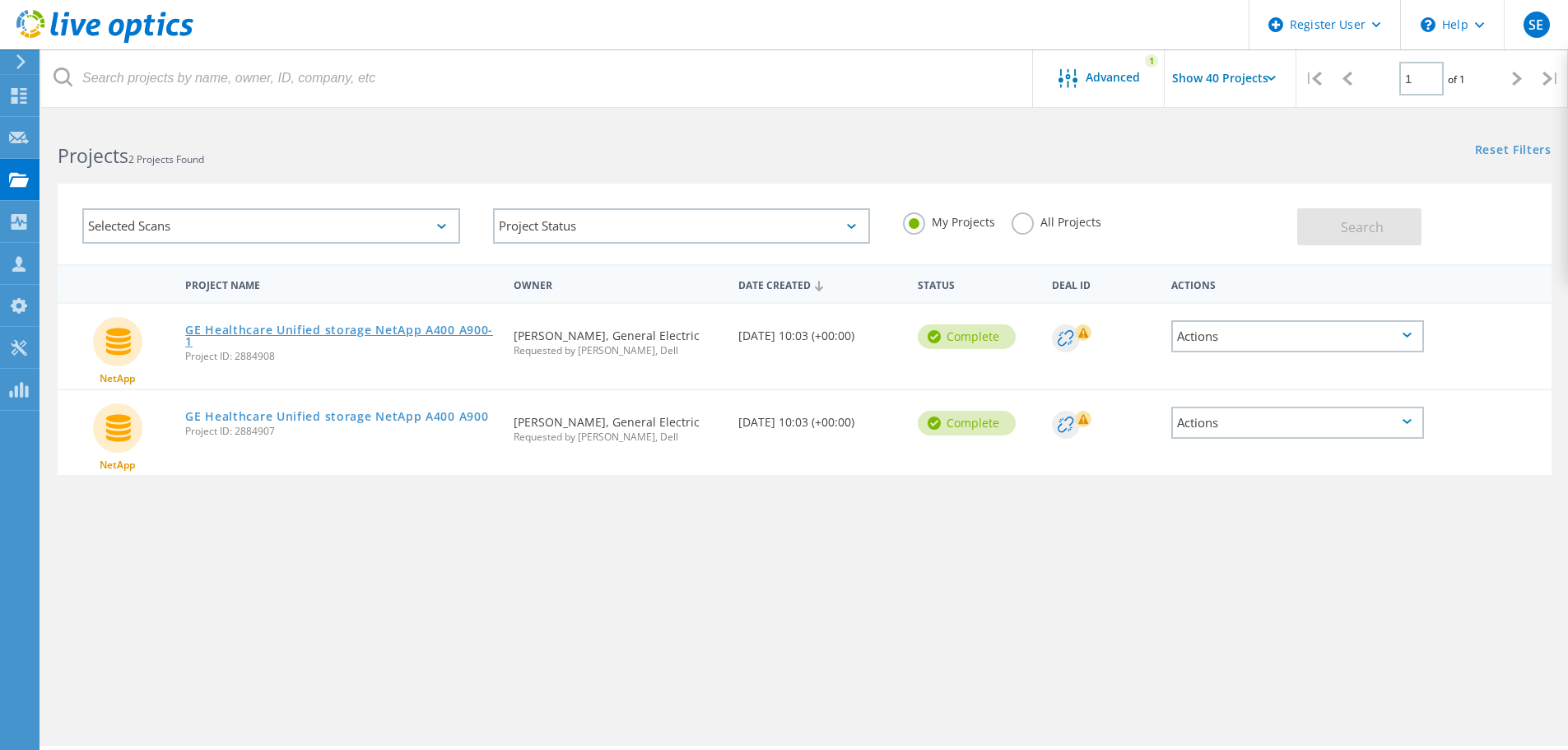
click at [418, 333] on link "GE Healthcare Unified storage NetApp A400 A900-1" at bounding box center [341, 335] width 312 height 23
click at [329, 414] on link "GE Healthcare Unified storage NetApp A400 A900" at bounding box center [336, 417] width 303 height 11
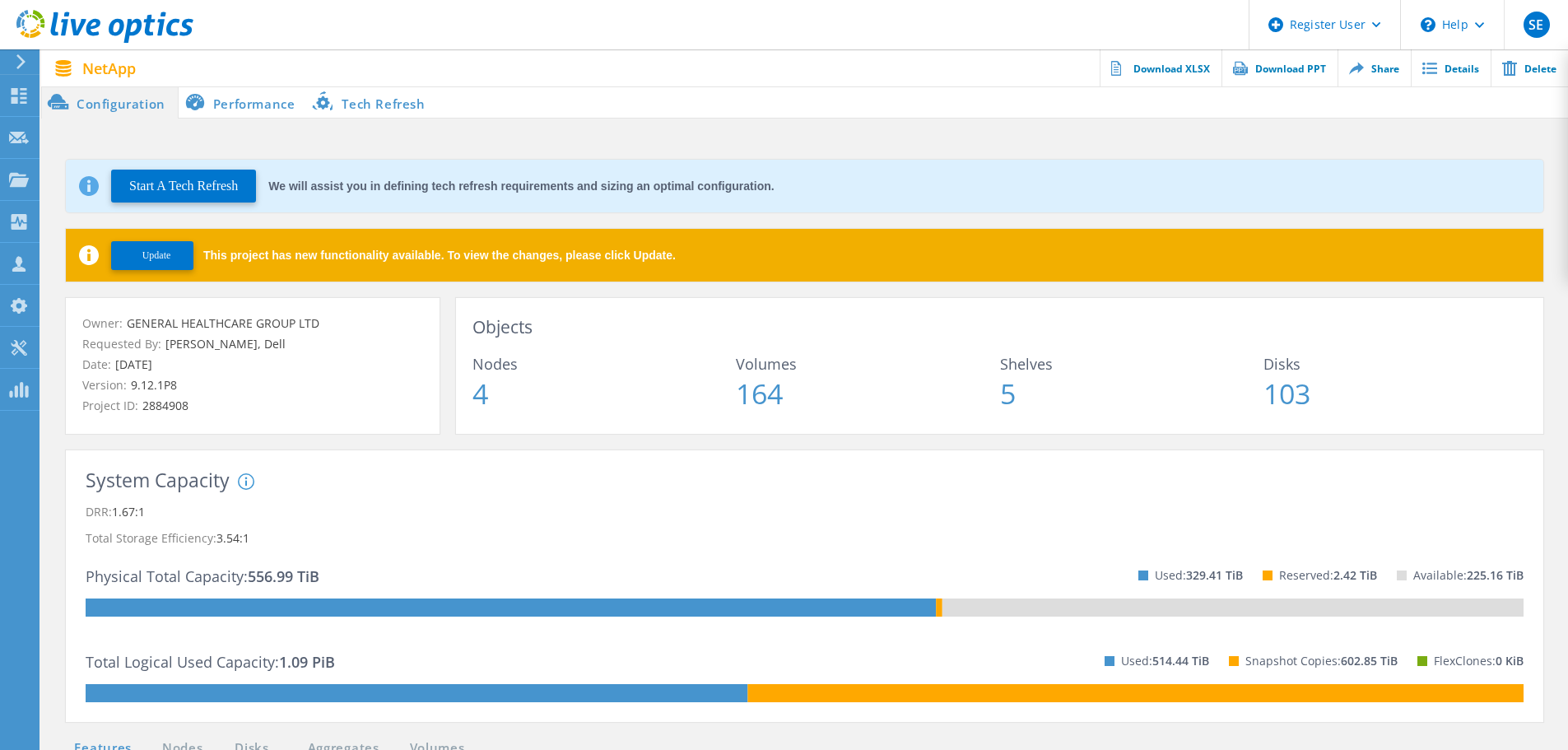
click at [164, 251] on span "Update" at bounding box center [157, 255] width 29 height 12
